Goal: Book appointment/travel/reservation

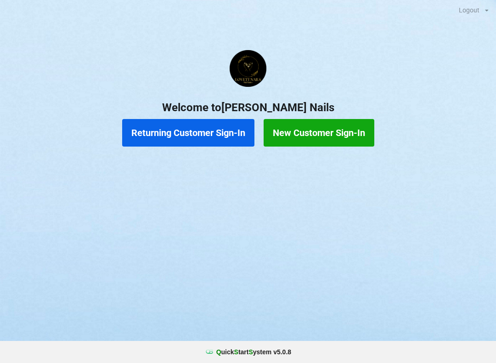
click at [209, 135] on button "Returning Customer Sign-In" at bounding box center [188, 133] width 132 height 28
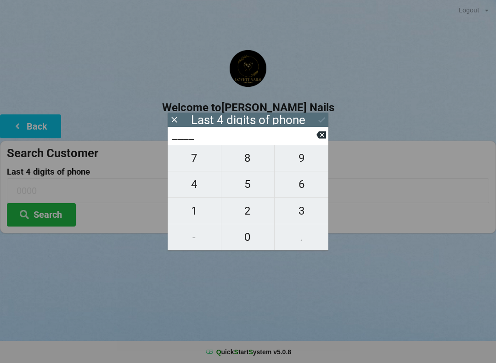
click at [254, 189] on span "5" at bounding box center [247, 184] width 53 height 19
type input "5___"
click at [203, 159] on span "7" at bounding box center [194, 157] width 53 height 19
type input "57__"
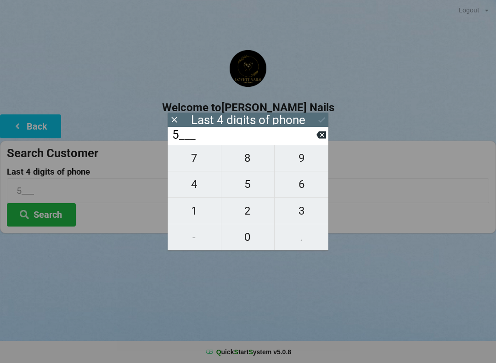
type input "57__"
click at [244, 155] on span "8" at bounding box center [247, 157] width 53 height 19
type input "578_"
click at [321, 139] on icon at bounding box center [322, 135] width 10 height 10
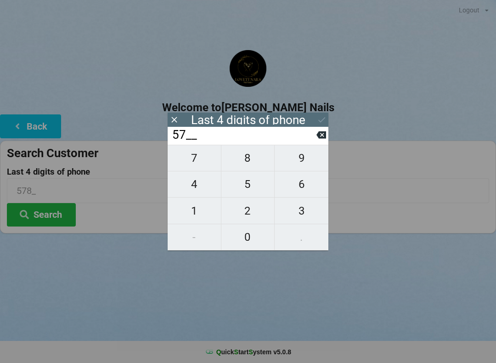
click at [295, 161] on span "9" at bounding box center [302, 157] width 54 height 19
type input "579_"
click at [249, 161] on span "8" at bounding box center [247, 157] width 53 height 19
type input "5798"
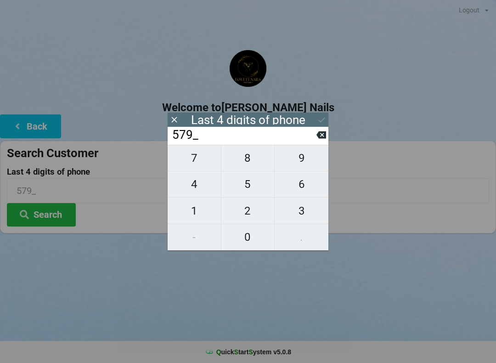
type input "5798"
click at [323, 118] on icon at bounding box center [322, 120] width 10 height 10
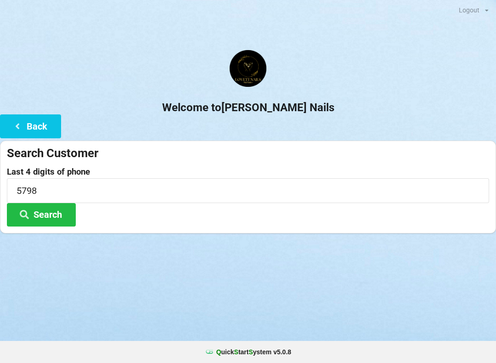
click at [45, 212] on button "Search" at bounding box center [41, 214] width 69 height 23
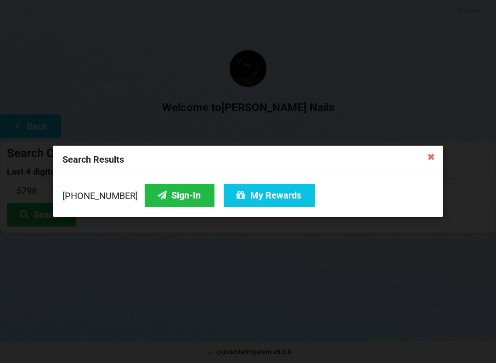
click at [158, 188] on button "Sign-In" at bounding box center [180, 195] width 70 height 23
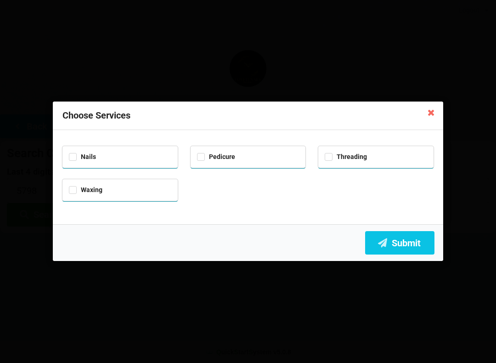
click at [62, 163] on div "Nails" at bounding box center [119, 157] width 115 height 22
checkbox input "true"
click at [209, 155] on label "Pedicure" at bounding box center [216, 157] width 38 height 8
checkbox input "true"
click at [78, 186] on label "Waxing" at bounding box center [86, 190] width 34 height 8
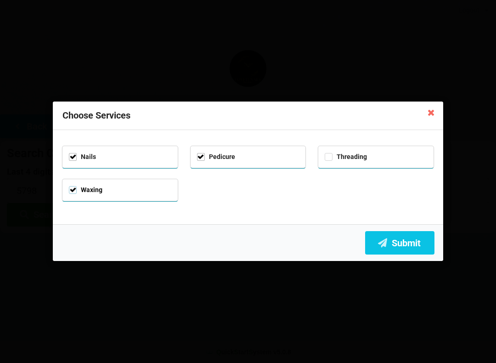
checkbox input "true"
click at [408, 246] on button "Submit" at bounding box center [399, 242] width 69 height 23
